Goal: Transaction & Acquisition: Purchase product/service

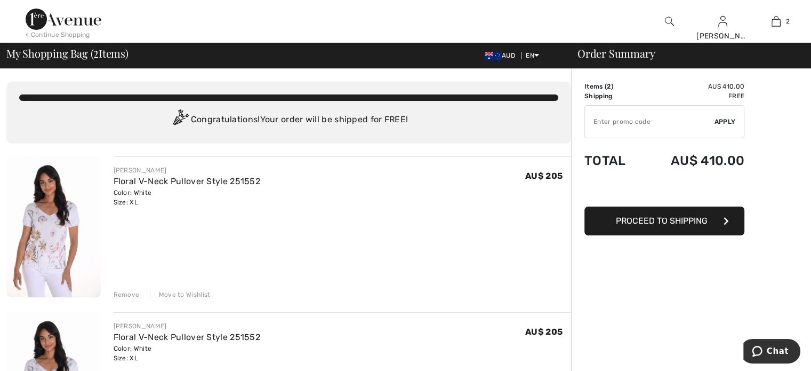
click at [121, 292] on div "Remove" at bounding box center [127, 295] width 26 height 10
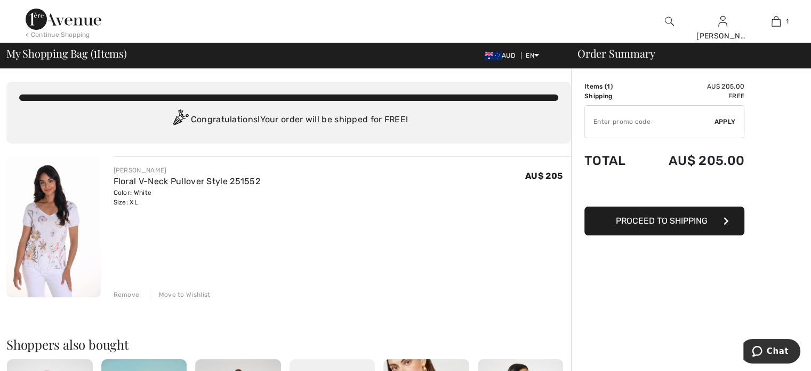
click at [122, 291] on div "Remove" at bounding box center [127, 295] width 26 height 10
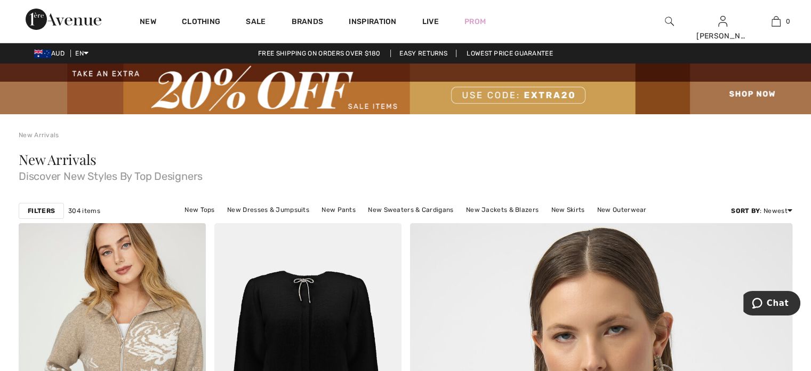
click at [149, 247] on img at bounding box center [112, 363] width 187 height 280
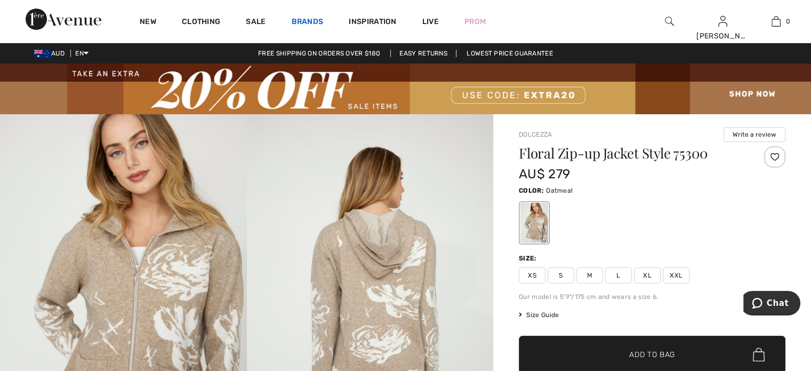
click at [304, 19] on link "Brands" at bounding box center [308, 22] width 32 height 11
click at [305, 19] on link "Brands" at bounding box center [308, 22] width 32 height 11
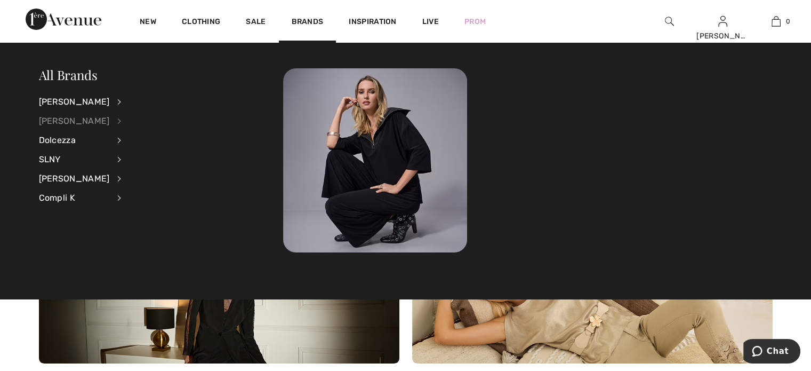
click at [109, 119] on div "[PERSON_NAME]" at bounding box center [74, 120] width 71 height 19
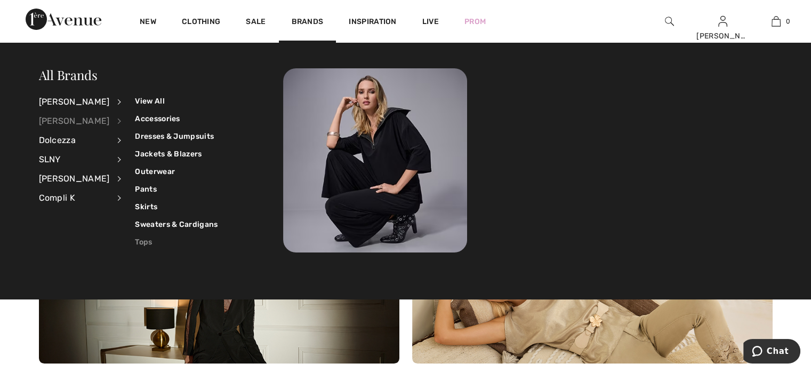
click at [135, 241] on link "Tops" at bounding box center [176, 242] width 83 height 18
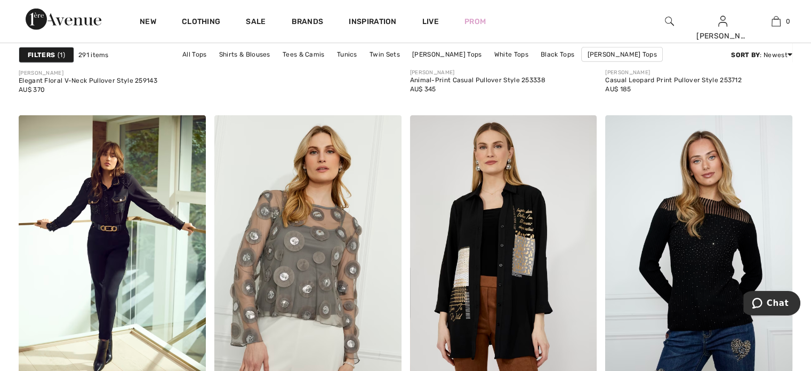
scroll to position [3405, 0]
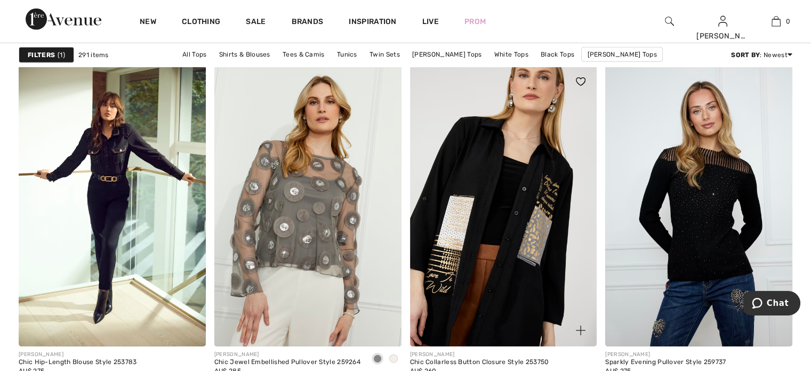
click at [514, 236] on img at bounding box center [503, 206] width 187 height 280
click at [503, 232] on img at bounding box center [503, 206] width 187 height 280
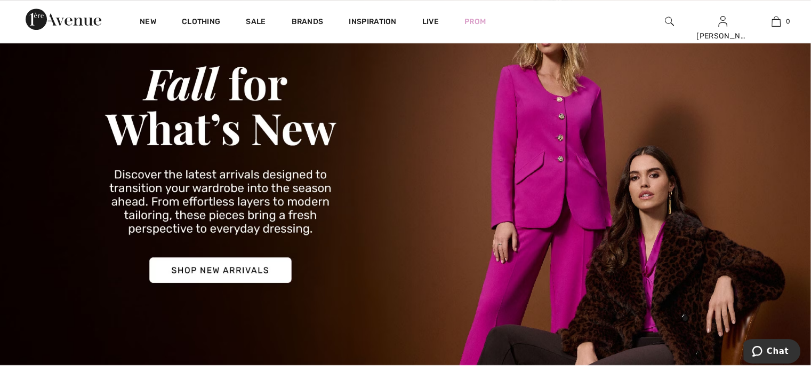
scroll to position [512, 0]
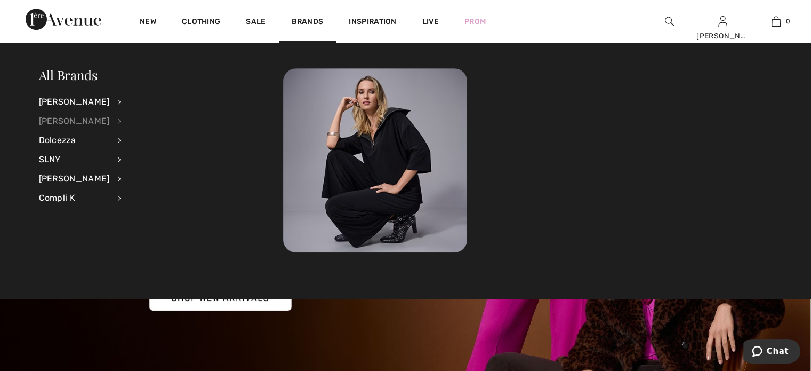
click at [109, 118] on div "[PERSON_NAME]" at bounding box center [74, 120] width 71 height 19
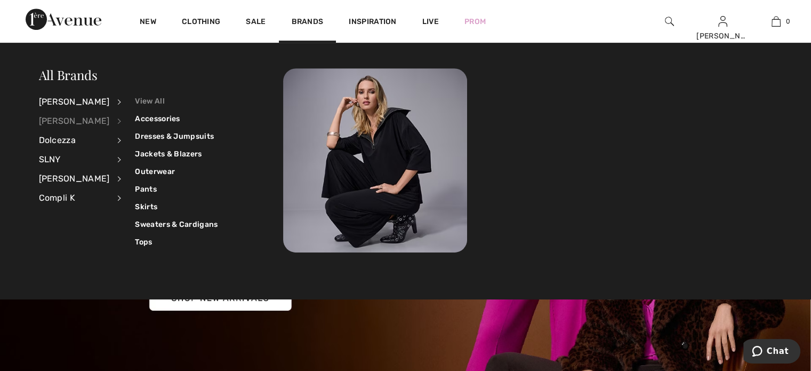
click at [140, 99] on link "View All" at bounding box center [176, 101] width 83 height 18
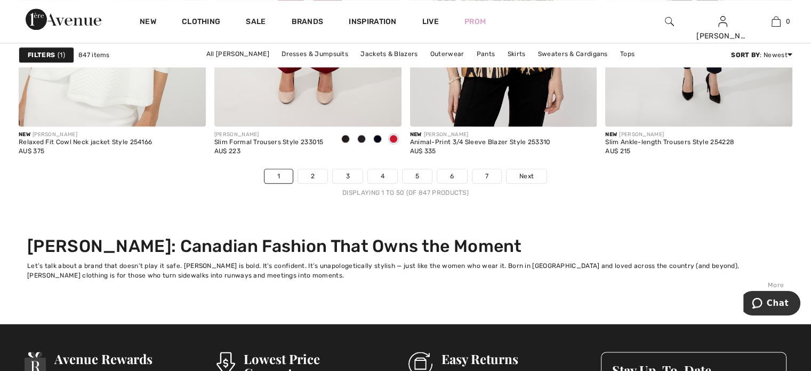
scroll to position [5327, 0]
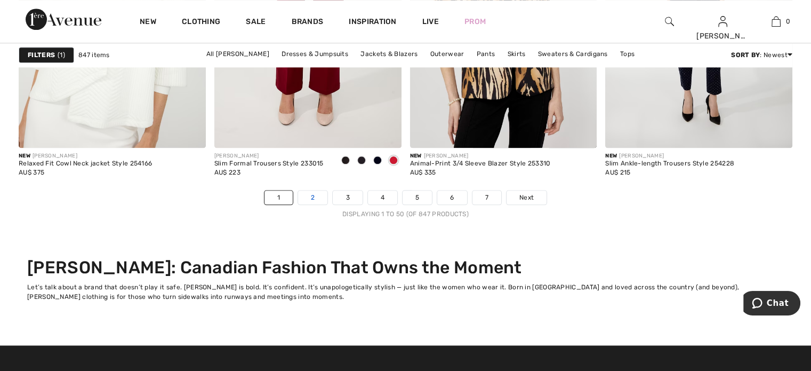
click at [314, 191] on link "2" at bounding box center [312, 197] width 29 height 14
click at [310, 191] on link "2" at bounding box center [312, 197] width 29 height 14
click at [312, 195] on link "2" at bounding box center [312, 197] width 29 height 14
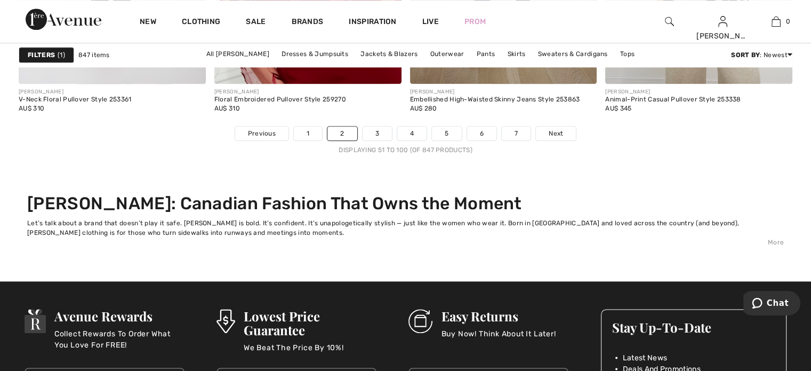
scroll to position [5413, 0]
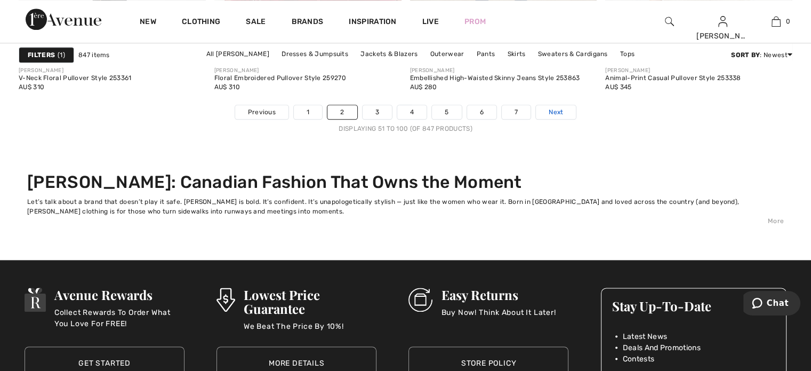
click at [554, 107] on span "Next" at bounding box center [556, 112] width 14 height 10
click at [550, 108] on span "Next" at bounding box center [556, 112] width 14 height 10
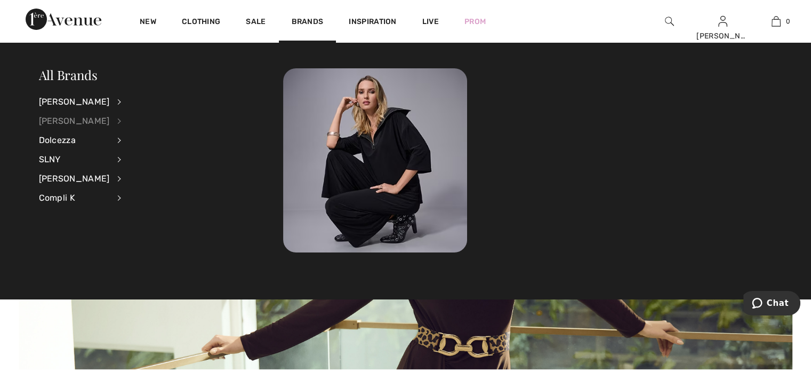
click at [109, 119] on div "[PERSON_NAME]" at bounding box center [74, 120] width 71 height 19
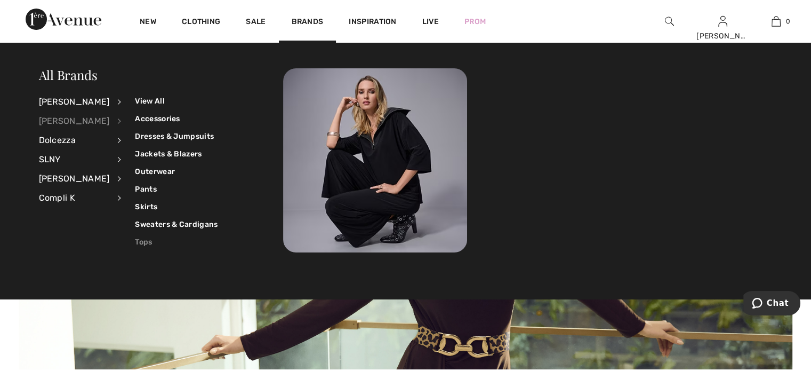
click at [135, 240] on link "Tops" at bounding box center [176, 242] width 83 height 18
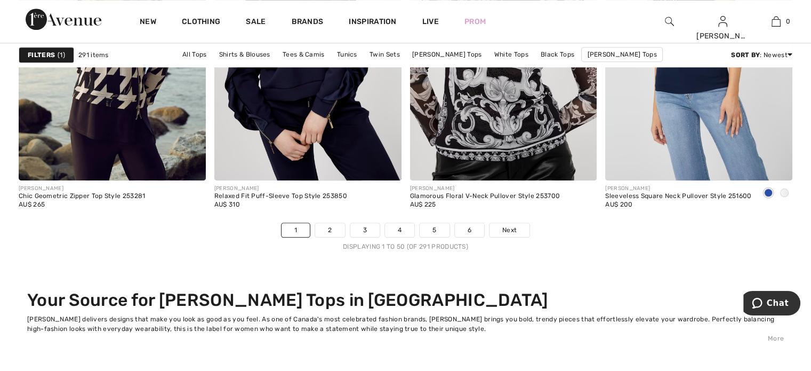
scroll to position [5066, 0]
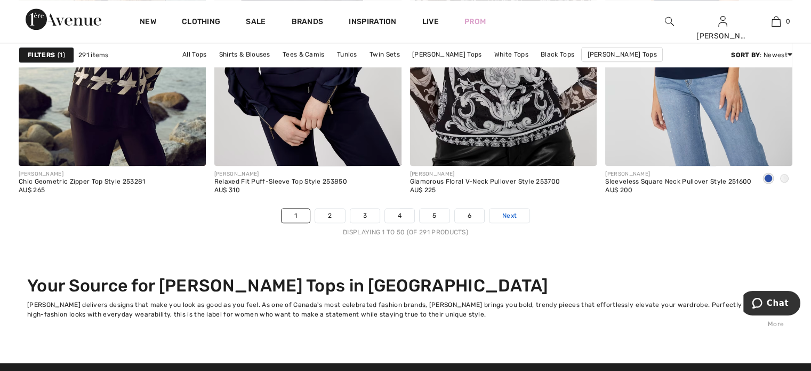
click at [505, 211] on span "Next" at bounding box center [509, 216] width 14 height 10
click at [327, 210] on link "2" at bounding box center [329, 215] width 29 height 14
click at [327, 208] on link "2" at bounding box center [329, 215] width 29 height 14
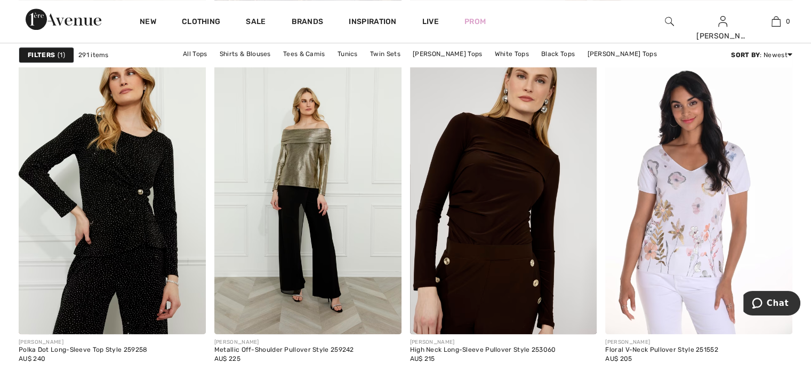
scroll to position [838, 0]
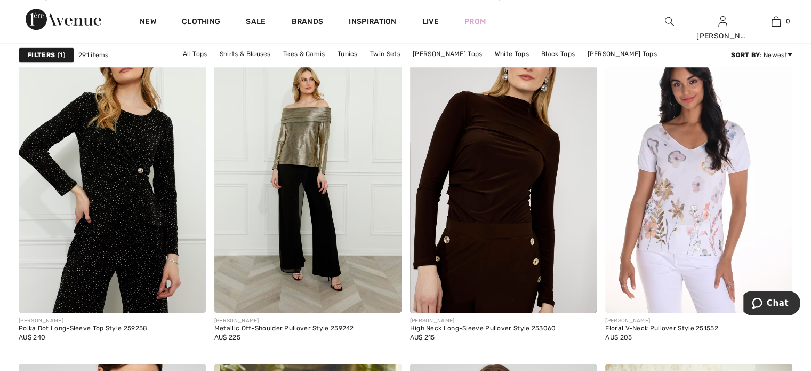
click at [706, 258] on img at bounding box center [698, 172] width 187 height 280
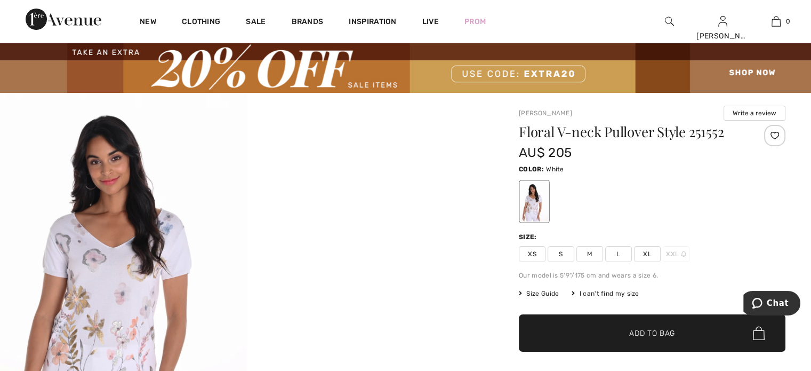
scroll to position [99, 0]
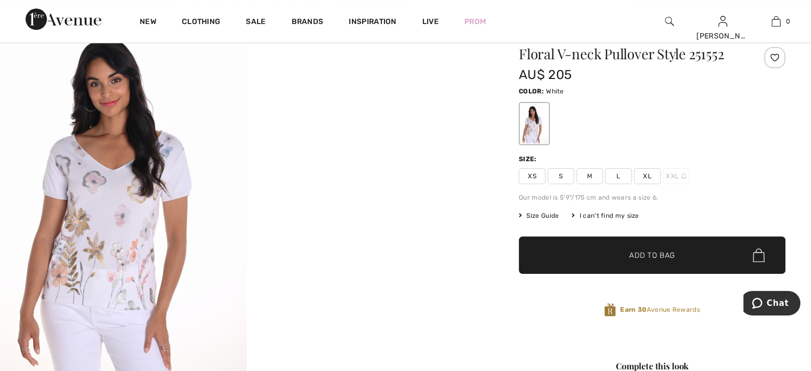
click at [592, 213] on div "I can't find my size" at bounding box center [605, 216] width 67 height 10
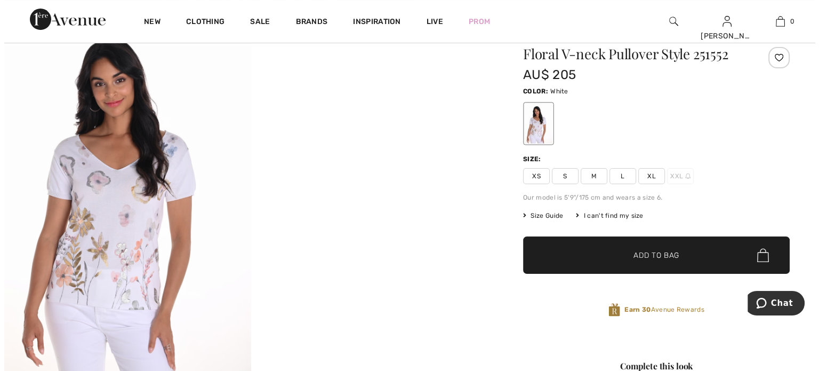
scroll to position [100, 0]
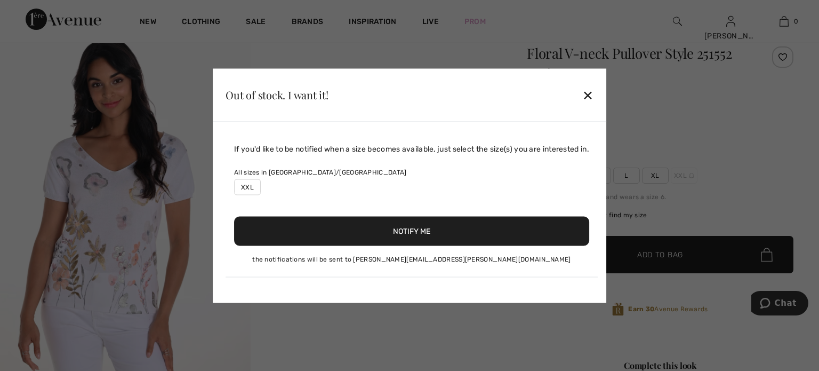
click at [238, 182] on label "XXL" at bounding box center [247, 187] width 27 height 16
click at [384, 226] on button "Notify Me" at bounding box center [411, 230] width 355 height 29
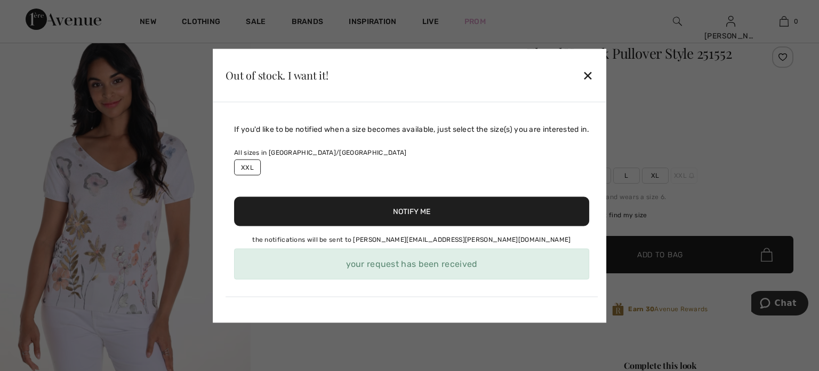
click at [590, 73] on div "✕" at bounding box center [587, 75] width 11 height 22
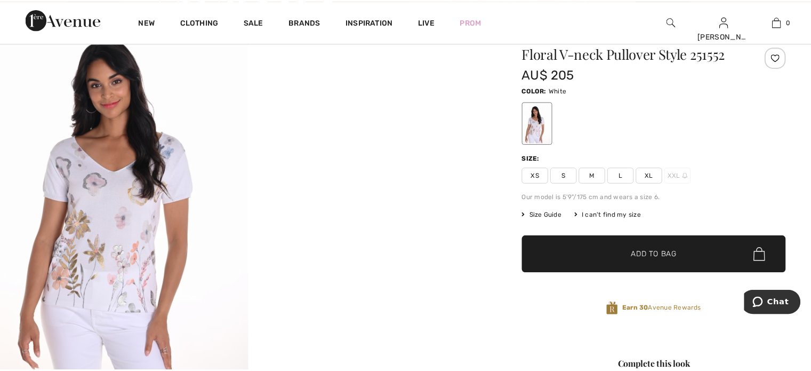
scroll to position [99, 0]
